Goal: Information Seeking & Learning: Learn about a topic

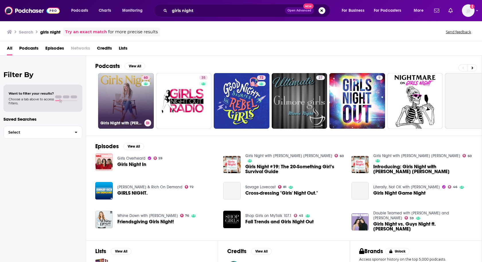
click at [123, 98] on link "60 Girls Night with [PERSON_NAME] [PERSON_NAME]" at bounding box center [126, 101] width 56 height 56
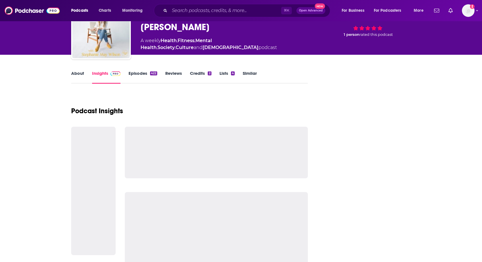
scroll to position [42, 0]
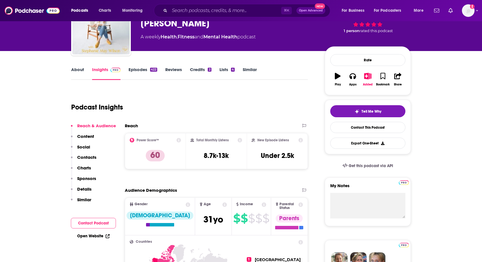
click at [83, 157] on p "Contacts" at bounding box center [86, 157] width 19 height 5
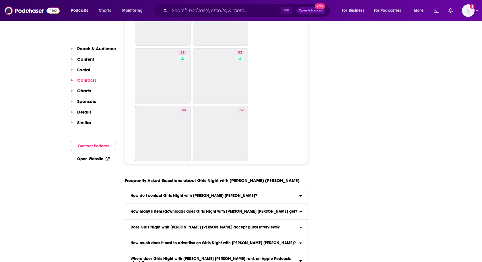
scroll to position [1721, 0]
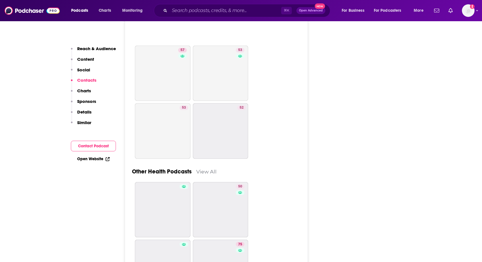
click at [84, 52] on button "Reach & Audience" at bounding box center [93, 51] width 45 height 11
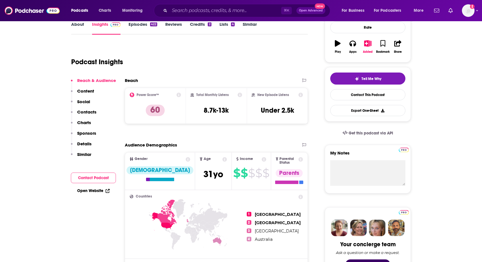
scroll to position [85, 0]
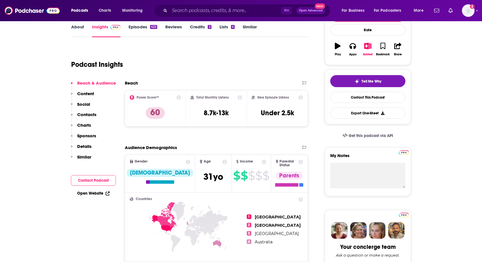
click at [78, 25] on link "About" at bounding box center [77, 30] width 13 height 13
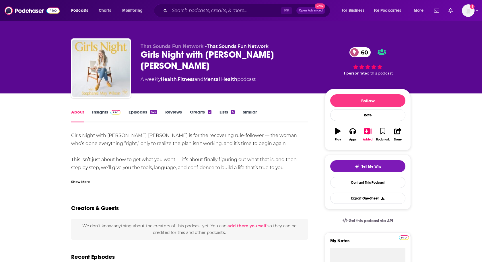
click at [78, 180] on div "Show More" at bounding box center [80, 181] width 19 height 5
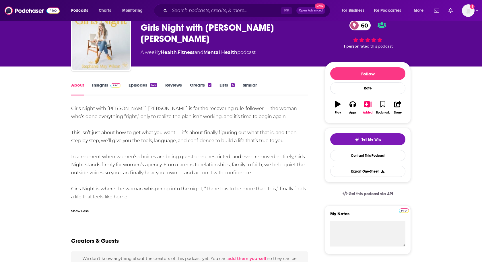
scroll to position [29, 0]
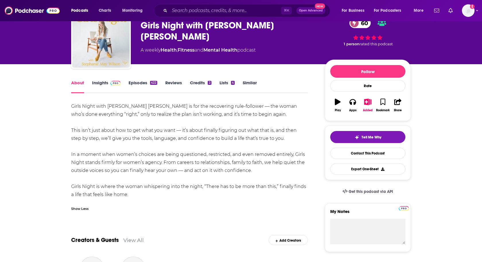
drag, startPoint x: 71, startPoint y: 105, endPoint x: 129, endPoint y: 194, distance: 105.7
click at [129, 194] on div "Girls Night with [PERSON_NAME] [PERSON_NAME] is for the recovering rule-followe…" at bounding box center [189, 150] width 237 height 96
copy div "Girls Night with [PERSON_NAME] [PERSON_NAME] is for the recovering rule-followe…"
